Goal: Navigation & Orientation: Find specific page/section

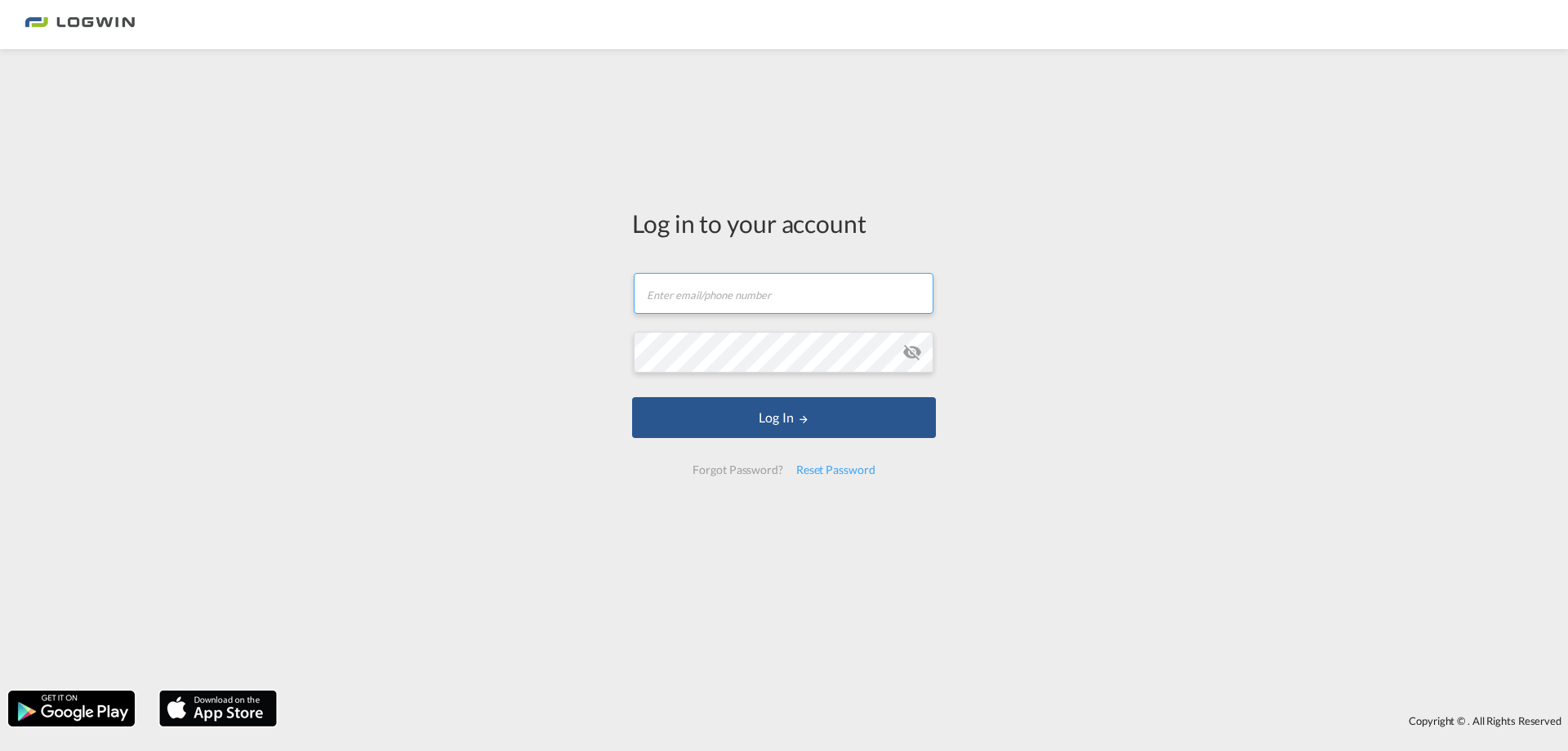
click at [710, 305] on input "text" at bounding box center [784, 293] width 300 height 41
paste input "[PERSON_NAME][EMAIL_ADDRESS][PERSON_NAME][DOMAIN_NAME]"
type input "[PERSON_NAME][EMAIL_ADDRESS][PERSON_NAME][DOMAIN_NAME]"
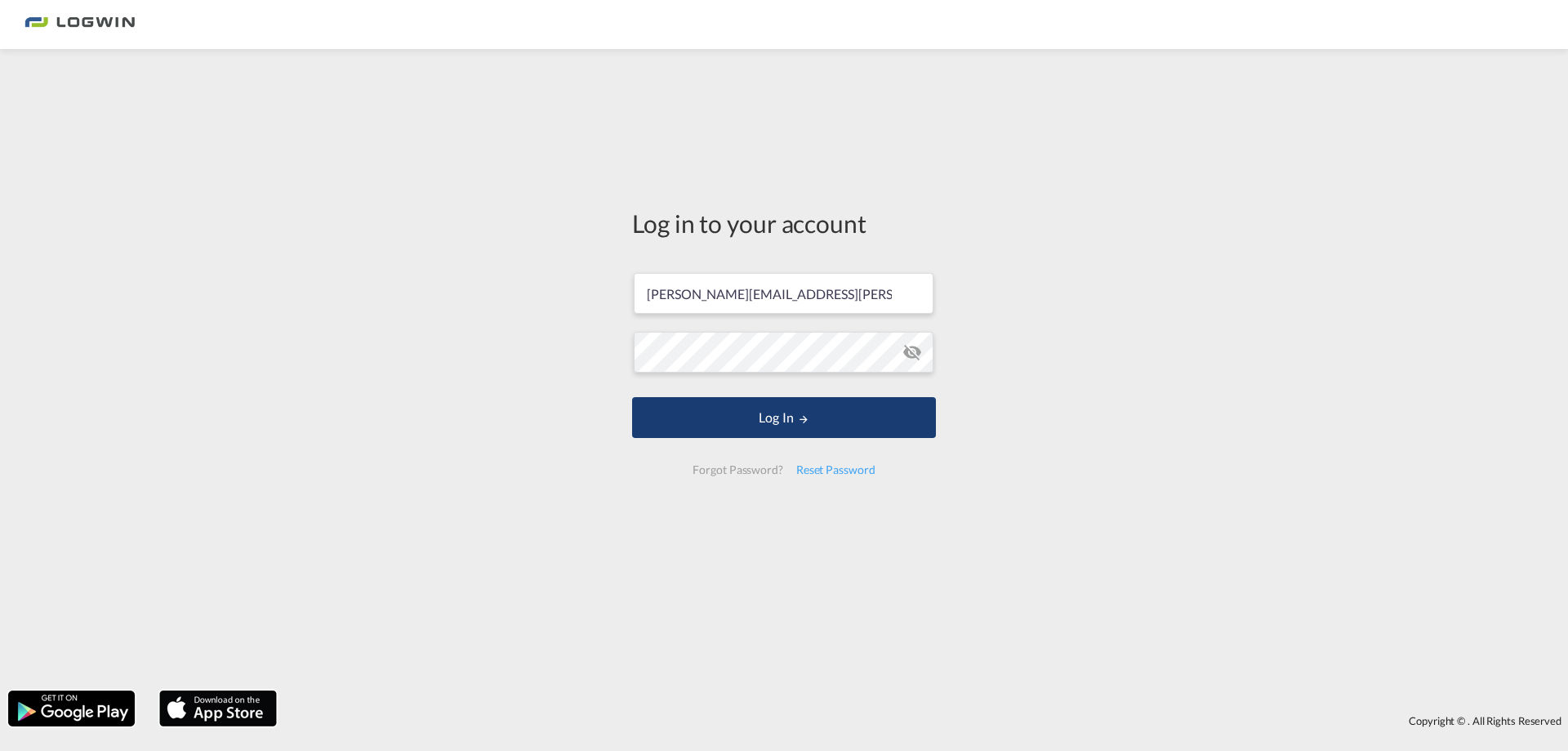
click at [832, 425] on button "Log In" at bounding box center [784, 417] width 304 height 41
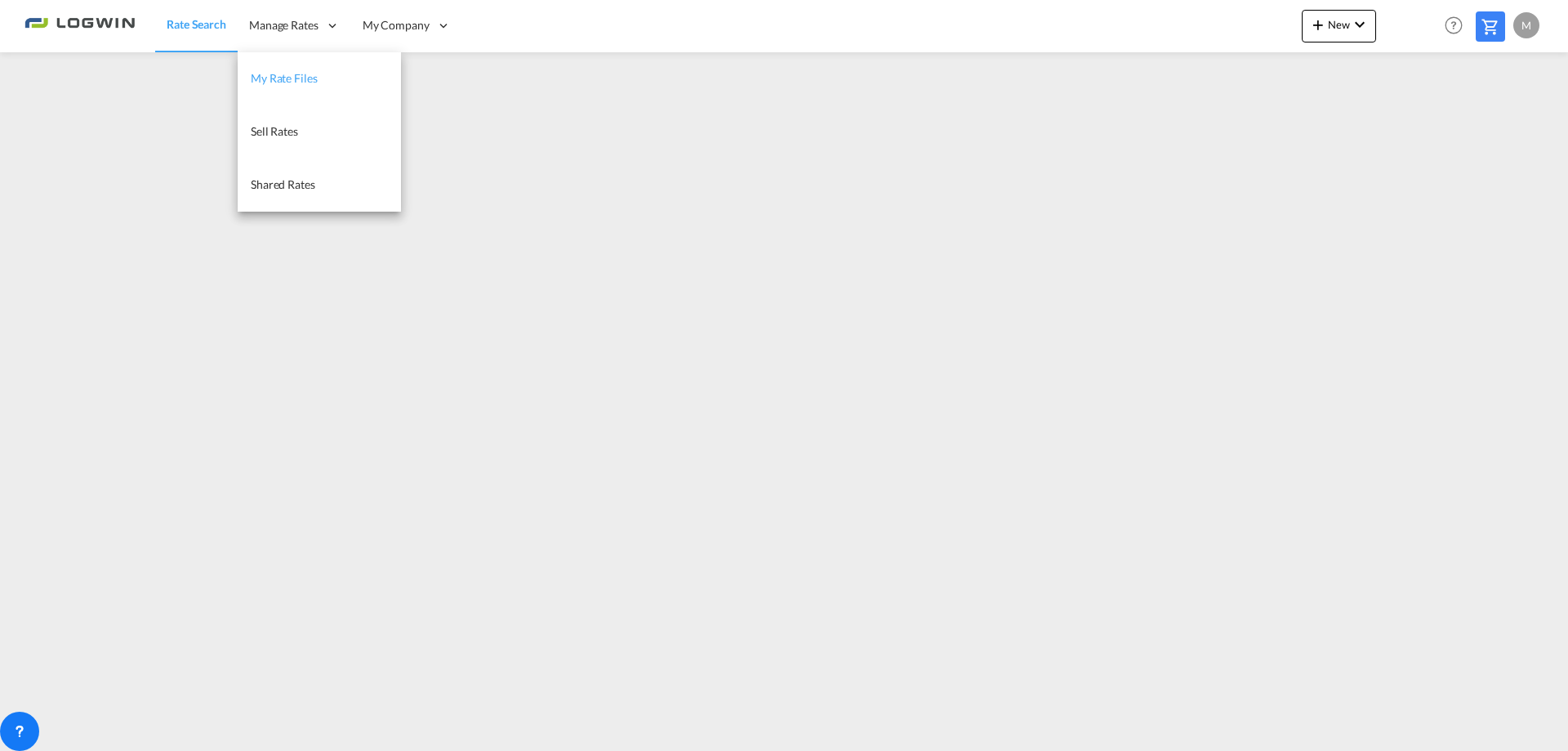
click at [304, 88] on link "My Rate Files" at bounding box center [319, 79] width 164 height 53
